Goal: Task Accomplishment & Management: Manage account settings

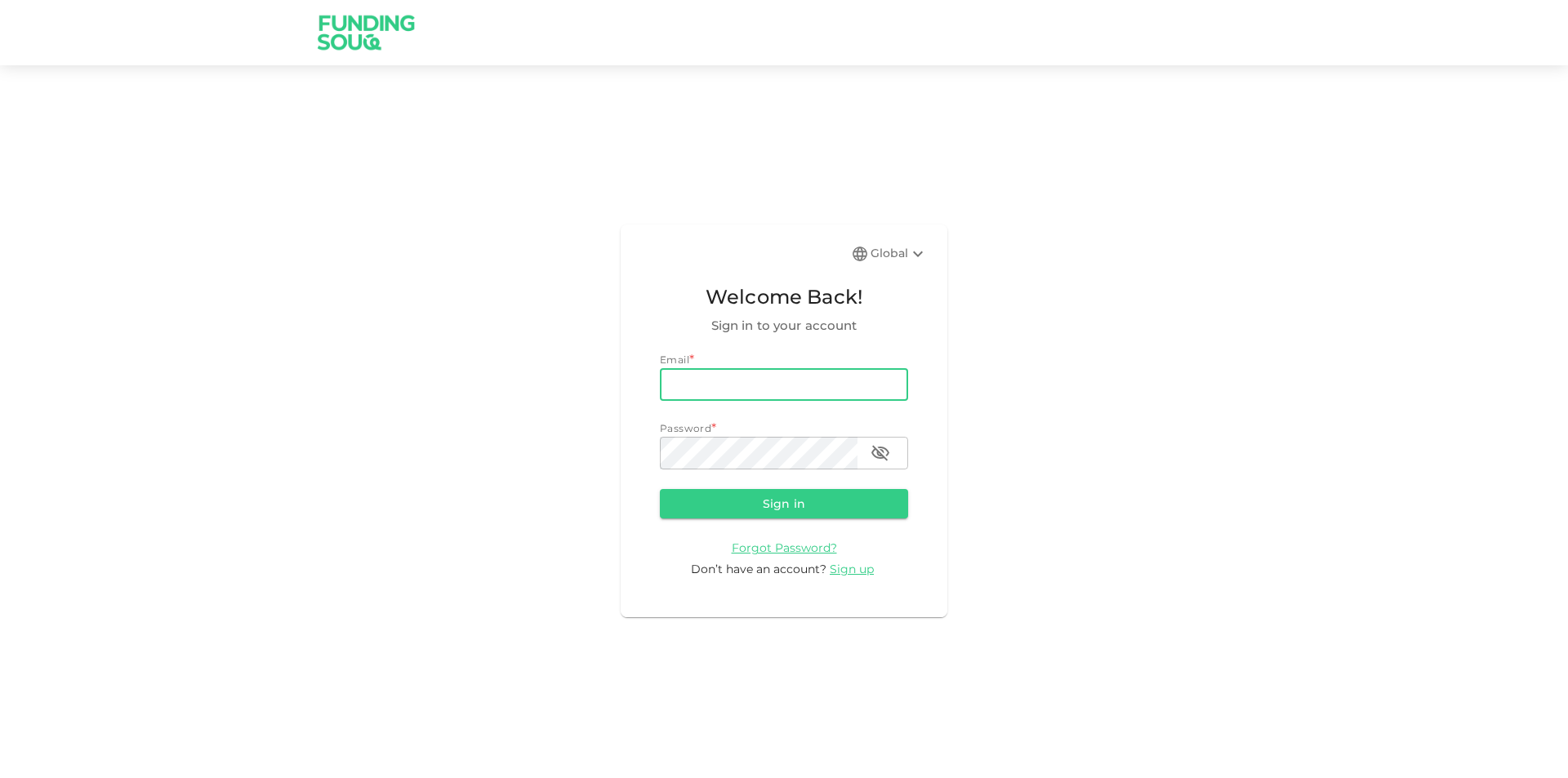
click at [787, 382] on input "email" at bounding box center [784, 384] width 248 height 33
type input "[EMAIL_ADDRESS][DOMAIN_NAME]"
click at [660, 489] on button "Sign in" at bounding box center [784, 503] width 248 height 29
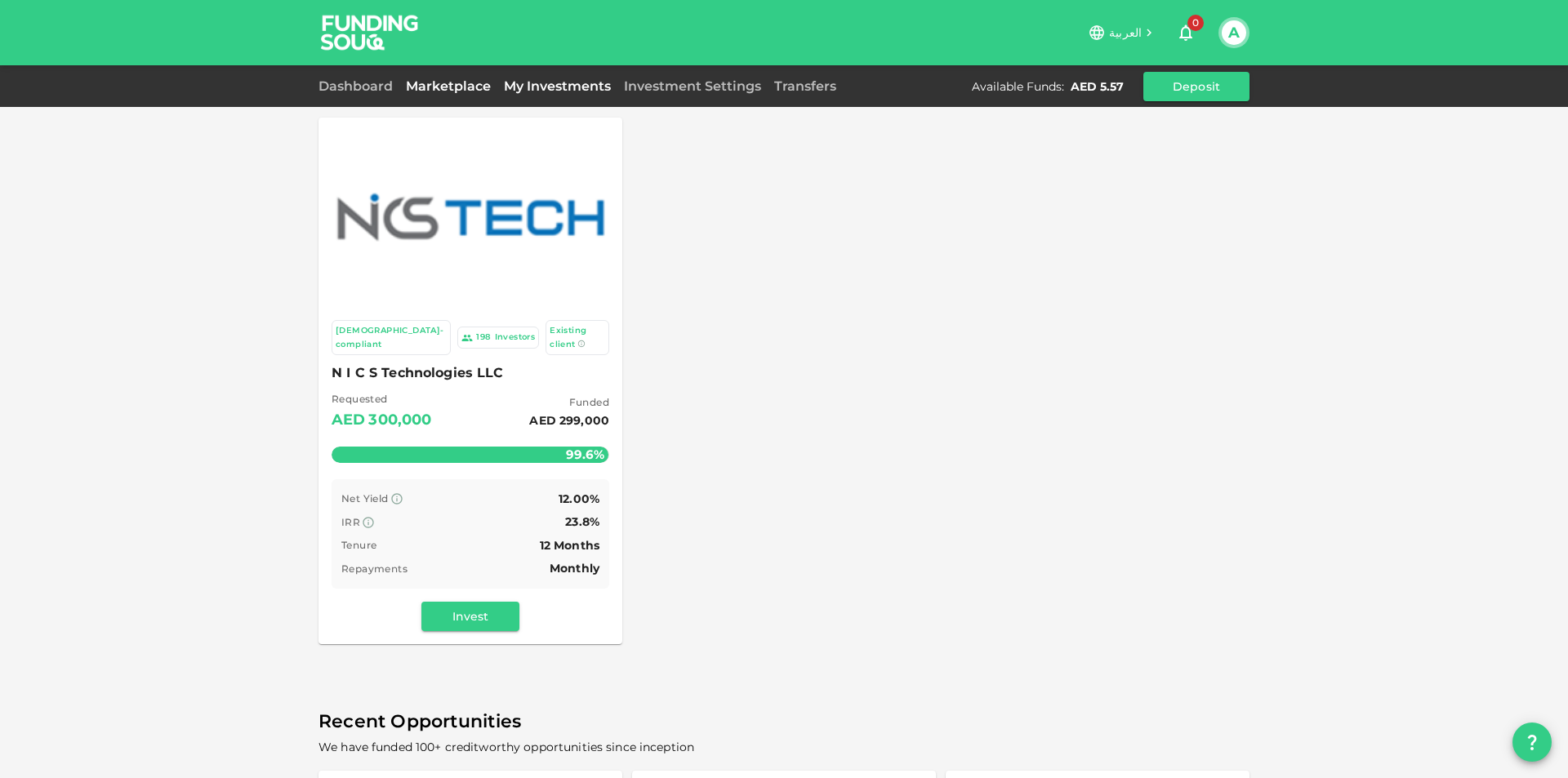
click at [523, 90] on link "My Investments" at bounding box center [557, 86] width 120 height 15
